Goal: Task Accomplishment & Management: Use online tool/utility

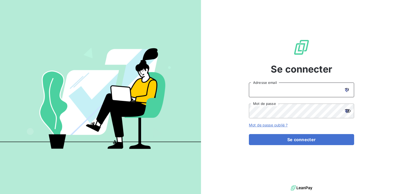
click at [268, 92] on input "Adresse email" at bounding box center [301, 90] width 105 height 15
type input "[EMAIL_ADDRESS][PERSON_NAME][DOMAIN_NAME]"
click at [346, 109] on div at bounding box center [346, 111] width 15 height 15
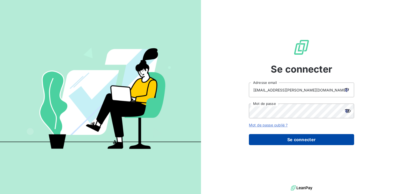
click at [304, 137] on button "Se connecter" at bounding box center [301, 139] width 105 height 11
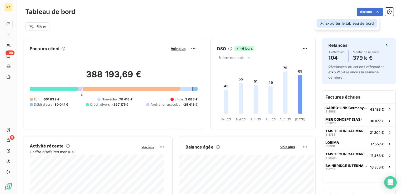
click at [324, 24] on div "Exporter le tableau de bord" at bounding box center [346, 23] width 60 height 8
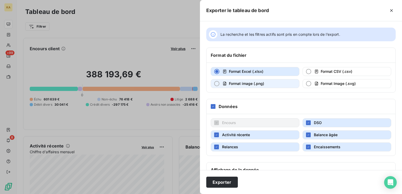
click at [217, 84] on div "button" at bounding box center [216, 83] width 5 height 5
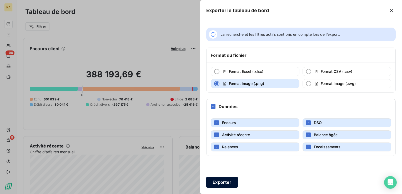
click at [223, 182] on button "Exporter" at bounding box center [222, 182] width 32 height 11
